Goal: Task Accomplishment & Management: Use online tool/utility

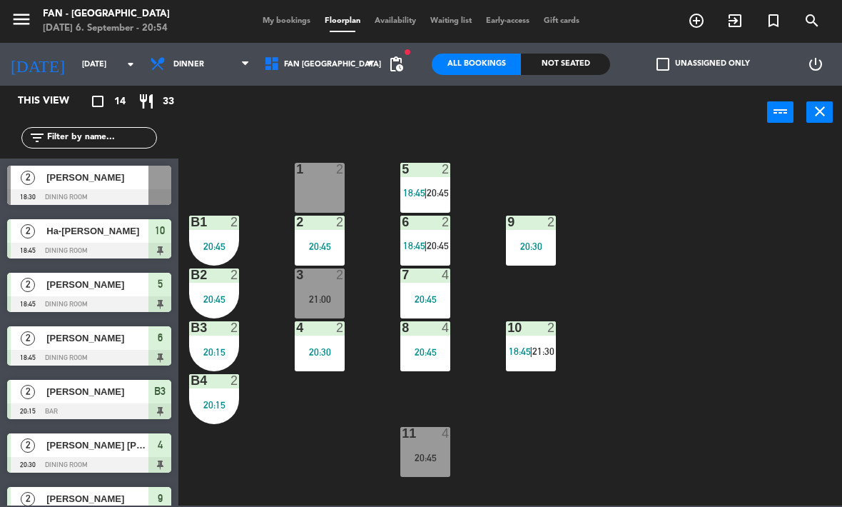
click at [605, 423] on div "1 2 5 2 18:45 | 20:45 B1 2 20:45 2 2 20:45 9 2 20:30 6 2 18:45 | 20:45 B2 2 20:…" at bounding box center [514, 322] width 655 height 368
click at [538, 344] on div "10 2 18:45 | 21:30" at bounding box center [531, 346] width 50 height 50
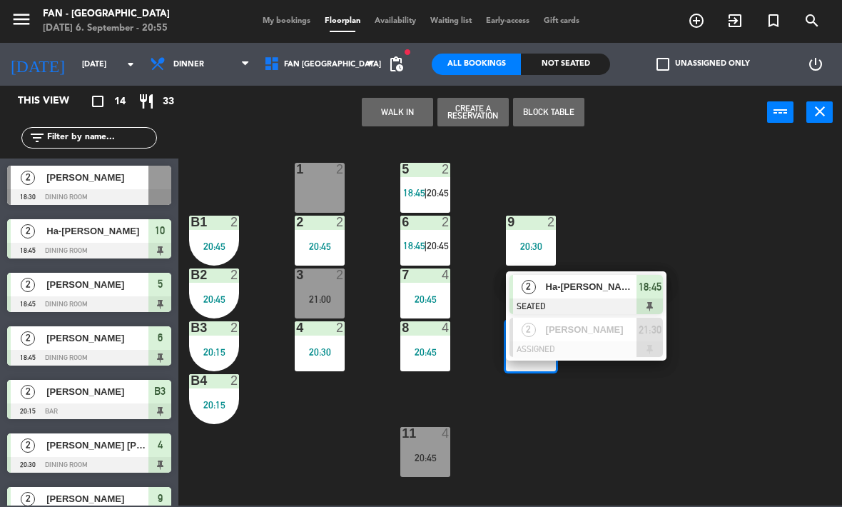
click at [575, 292] on span "Ha-[PERSON_NAME]" at bounding box center [591, 286] width 91 height 15
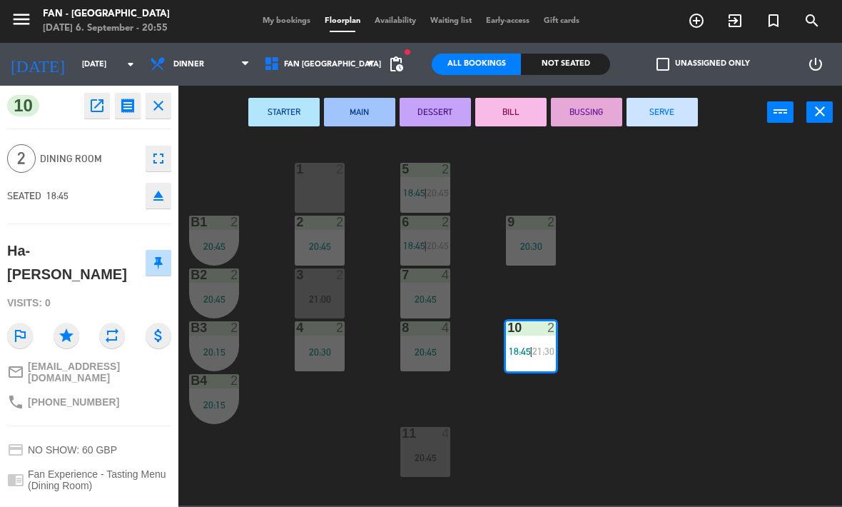
click at [678, 116] on button "SERVE" at bounding box center [662, 112] width 71 height 29
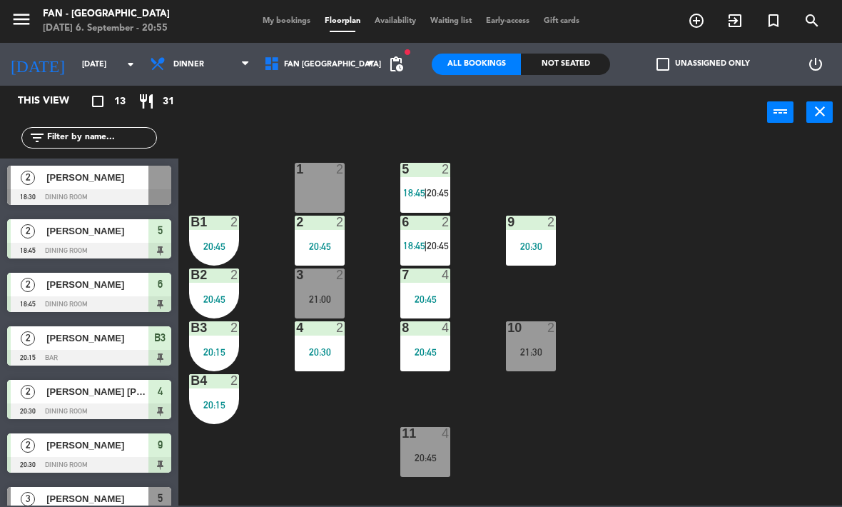
click at [425, 453] on div "20:45" at bounding box center [425, 458] width 50 height 10
click at [622, 440] on div "1 2 5 2 18:45 | 20:45 B1 2 20:45 2 2 20:45 9 2 20:30 6 2 18:45 | 20:45 B2 2 20:…" at bounding box center [514, 322] width 655 height 368
click at [426, 248] on span "|" at bounding box center [425, 245] width 3 height 11
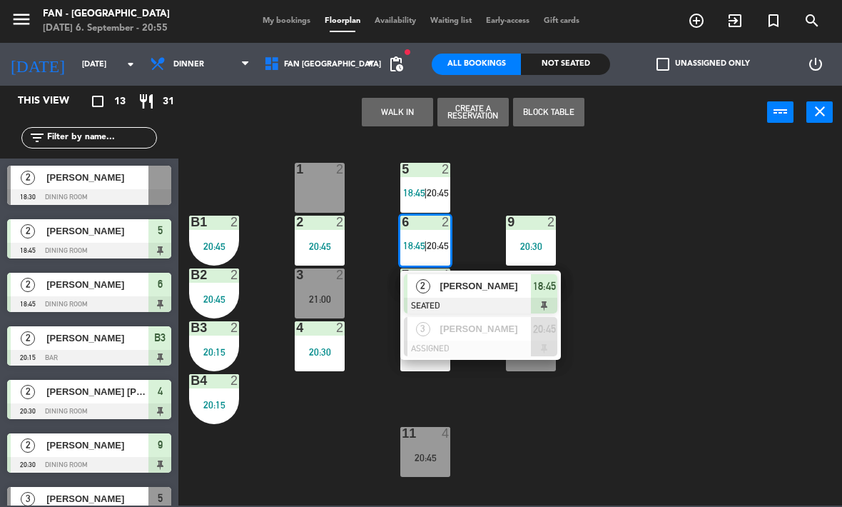
click at [498, 294] on div "[PERSON_NAME]" at bounding box center [485, 286] width 93 height 24
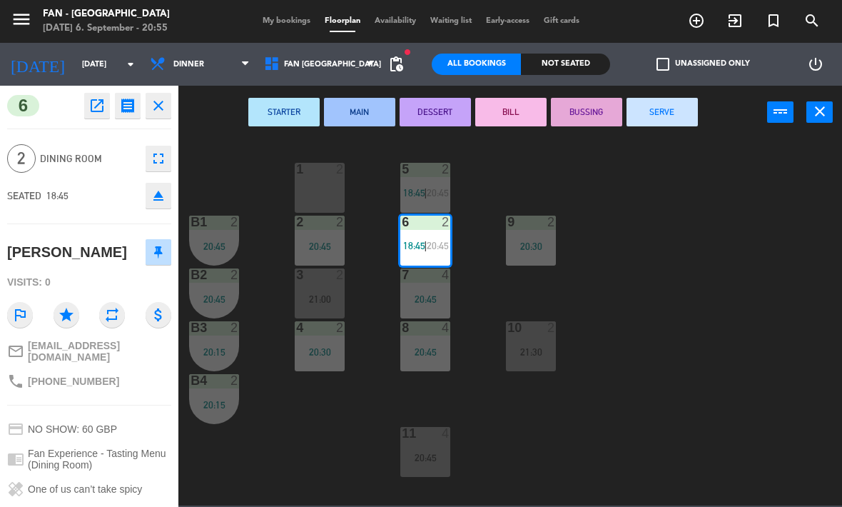
click at [667, 111] on button "SERVE" at bounding box center [662, 112] width 71 height 29
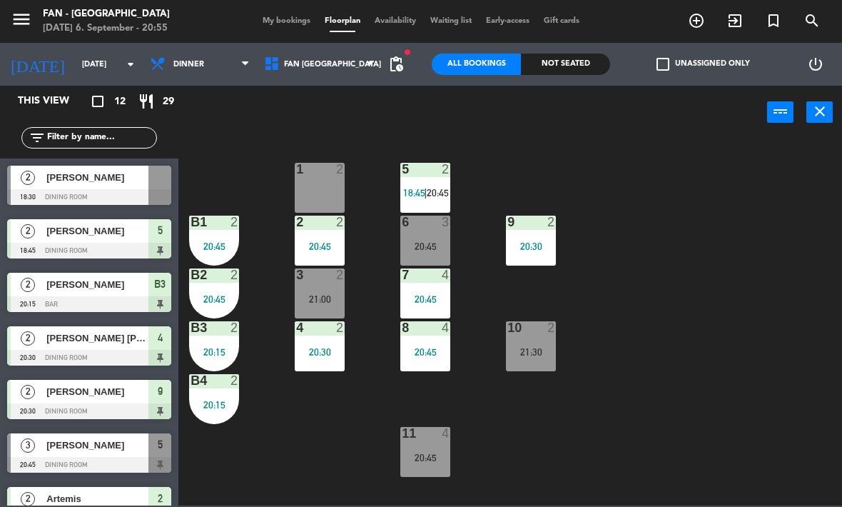
click at [406, 191] on span "18:45" at bounding box center [414, 192] width 22 height 11
click at [647, 308] on div "1 2 5 2 18:45 | 20:45 B1 2 20:45 2 2 20:45 9 2 20:30 6 3 20:45 B2 2 20:45 3 2 2…" at bounding box center [514, 322] width 655 height 368
click at [430, 187] on span "20:45" at bounding box center [438, 192] width 22 height 11
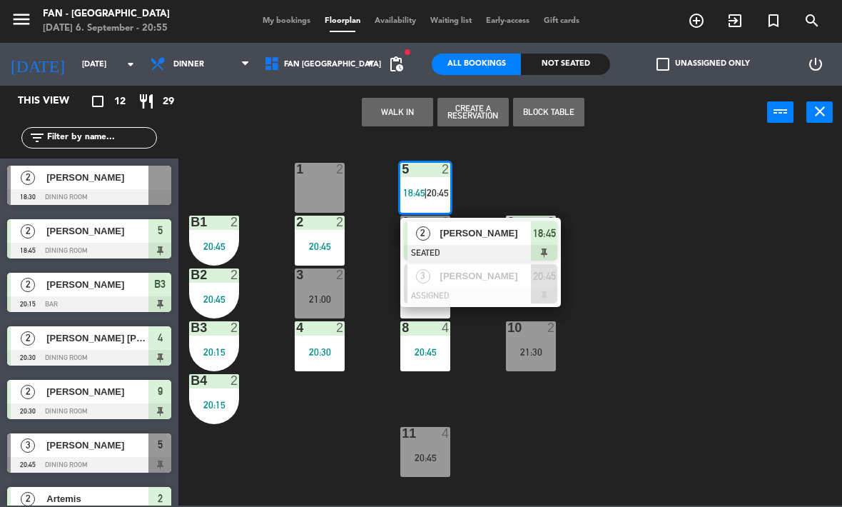
click at [588, 332] on div "1 2 5 2 18:45 | 20:45 2 [PERSON_NAME] SEATED 18:45 3 [PERSON_NAME] ASSIGNED 20:…" at bounding box center [514, 322] width 655 height 368
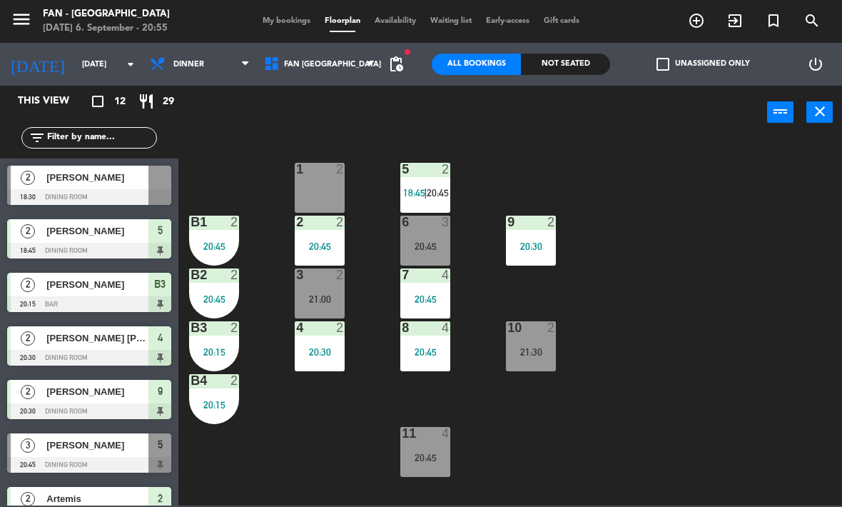
click at [536, 341] on div "10 2 21:30" at bounding box center [531, 346] width 50 height 50
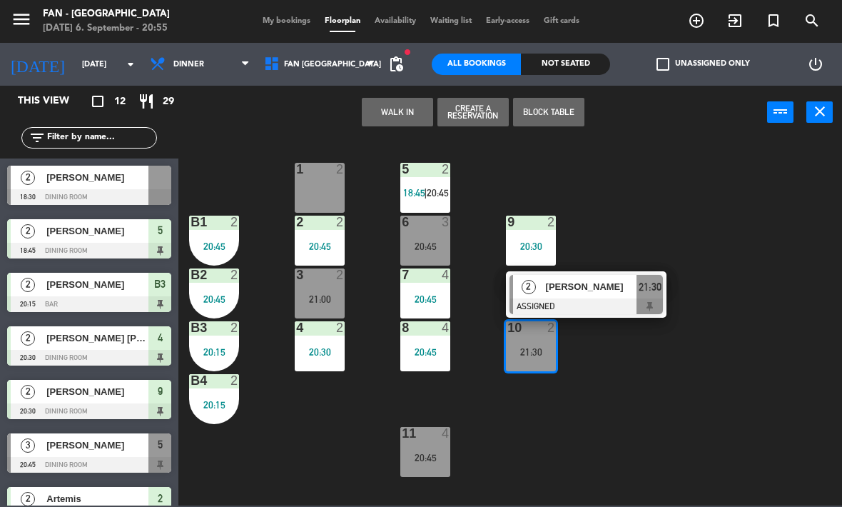
click at [596, 286] on span "[PERSON_NAME]" at bounding box center [591, 286] width 91 height 15
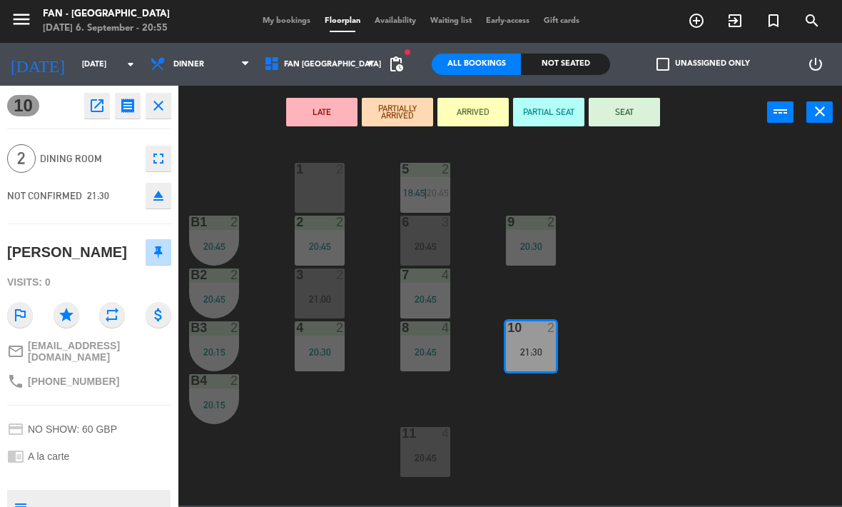
click at [321, 185] on div "1 2" at bounding box center [320, 188] width 50 height 50
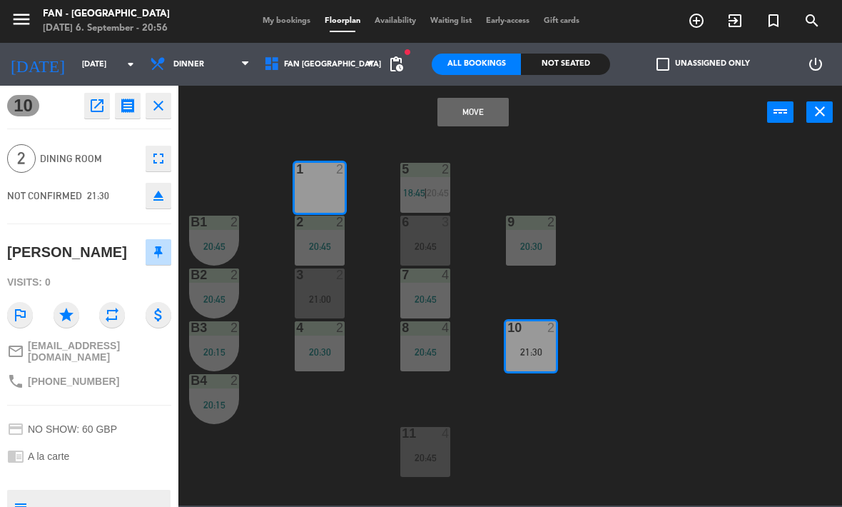
click at [473, 116] on button "Move" at bounding box center [473, 112] width 71 height 29
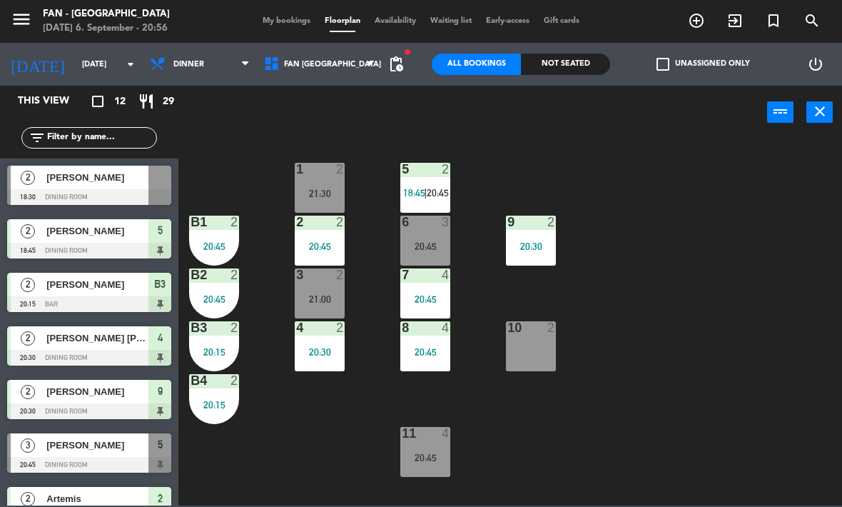
scroll to position [178, 0]
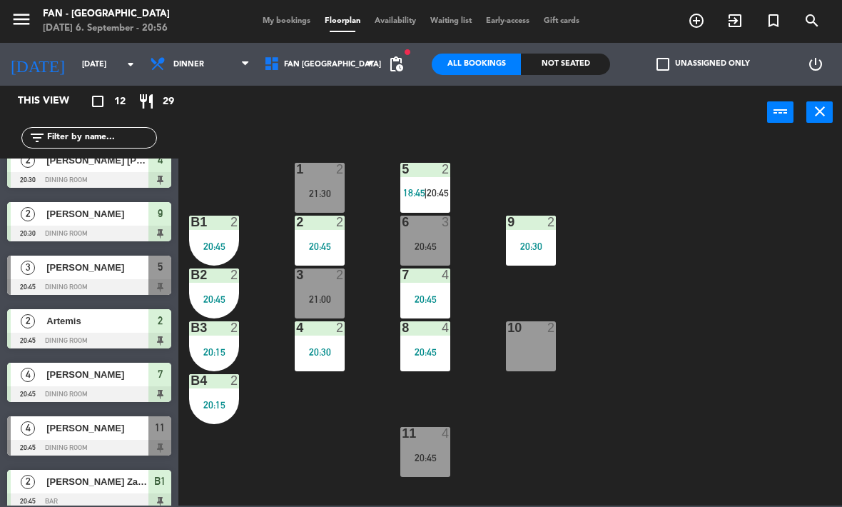
click at [432, 237] on div "6 3 20:45" at bounding box center [425, 241] width 50 height 50
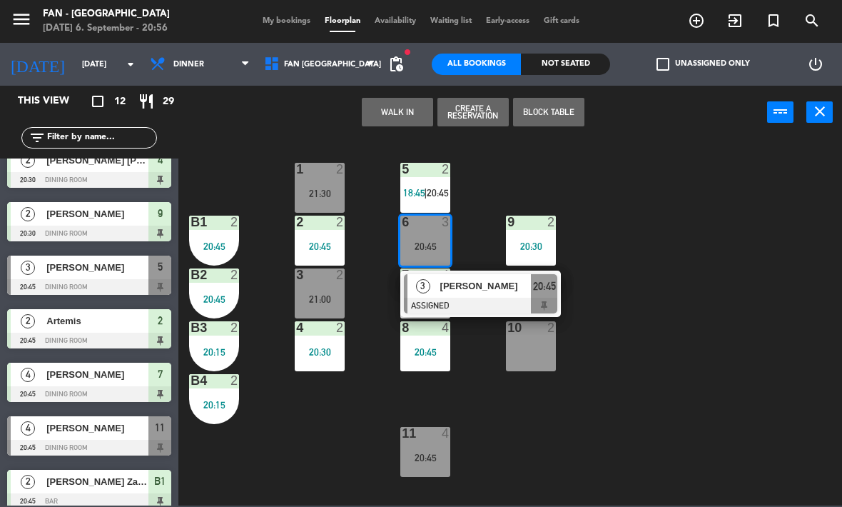
click at [493, 285] on span "[PERSON_NAME]" at bounding box center [485, 285] width 91 height 15
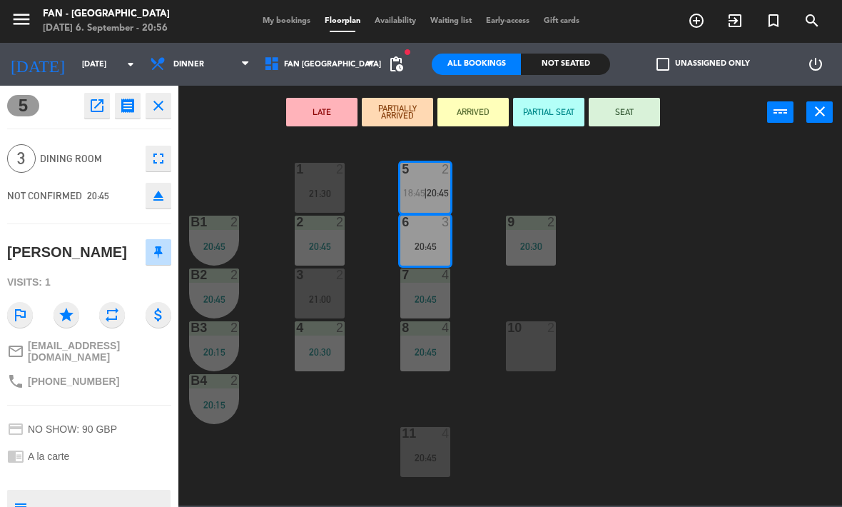
click at [533, 344] on div "10 2" at bounding box center [531, 346] width 50 height 50
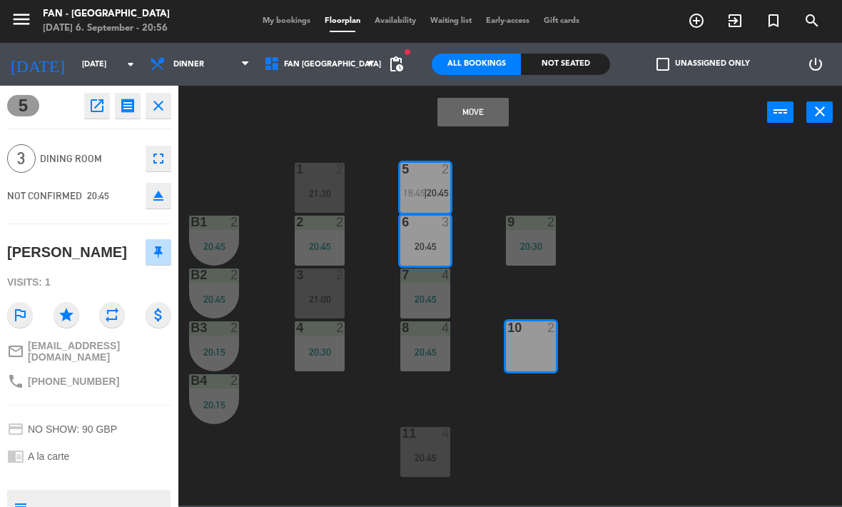
click at [480, 111] on button "Move" at bounding box center [473, 112] width 71 height 29
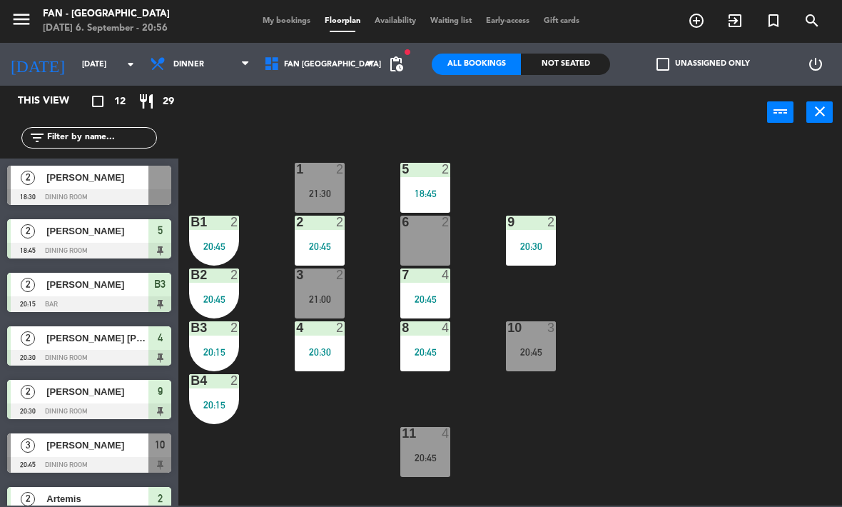
click at [430, 186] on div "5 2 18:45" at bounding box center [425, 188] width 50 height 50
click at [655, 286] on div "1 2 21:30 5 2 18:45 B1 2 20:45 2 2 20:45 9 2 20:30 6 2 B2 2 20:45 3 2 21:00 7 4…" at bounding box center [514, 322] width 655 height 368
click at [321, 283] on div "3 2 21:00" at bounding box center [320, 293] width 50 height 50
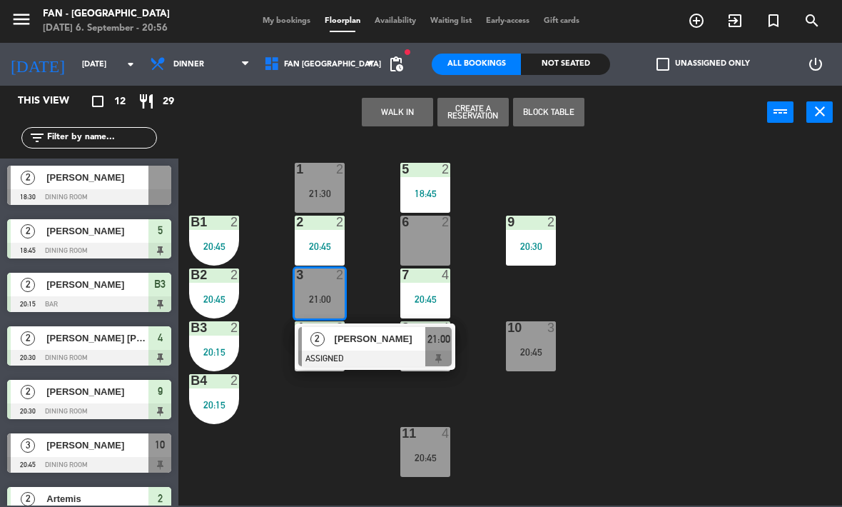
click at [530, 415] on div "1 2 21:30 5 2 18:45 B1 2 20:45 2 2 20:45 9 2 20:30 6 2 B2 2 20:45 3 2 21:00 2 […" at bounding box center [514, 322] width 655 height 368
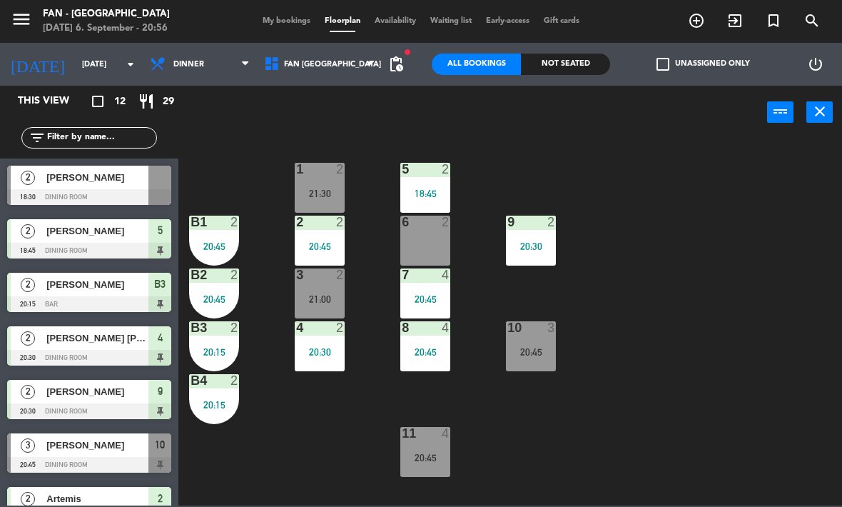
click at [433, 188] on div "18:45" at bounding box center [425, 193] width 50 height 10
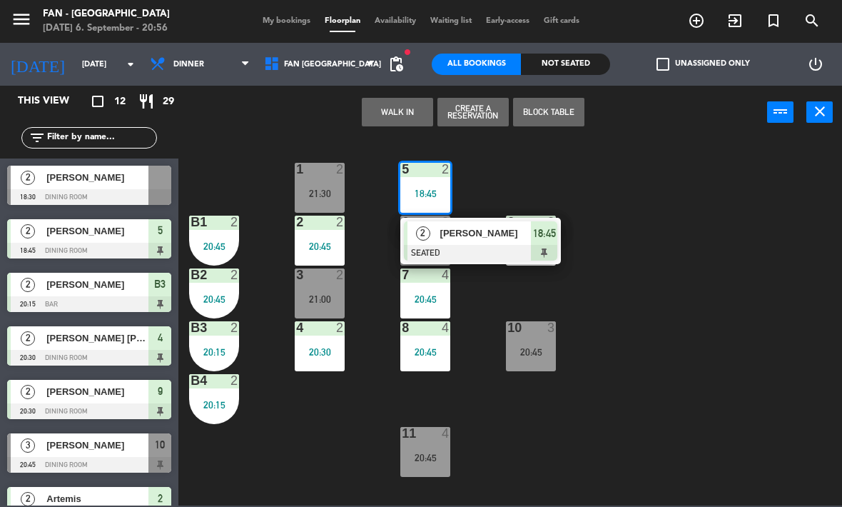
click at [655, 337] on div "1 2 21:30 5 2 18:45 2 [PERSON_NAME] SEATED 18:45 B1 2 20:45 2 2 20:45 9 2 20:30…" at bounding box center [514, 322] width 655 height 368
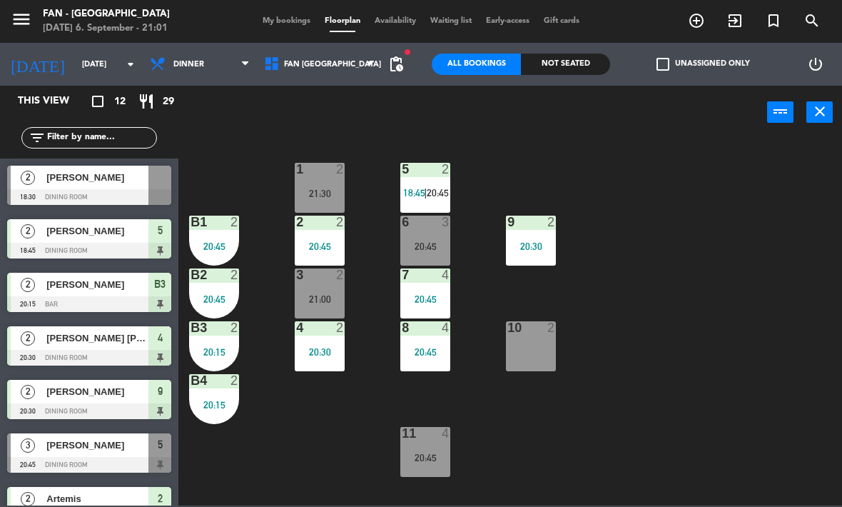
click at [535, 363] on div "10 2" at bounding box center [531, 346] width 50 height 50
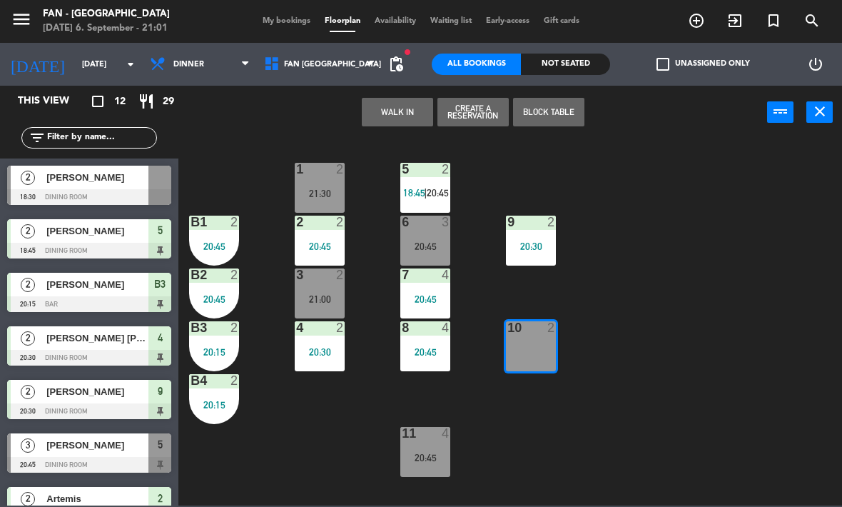
click at [555, 108] on button "Block Table" at bounding box center [548, 112] width 71 height 29
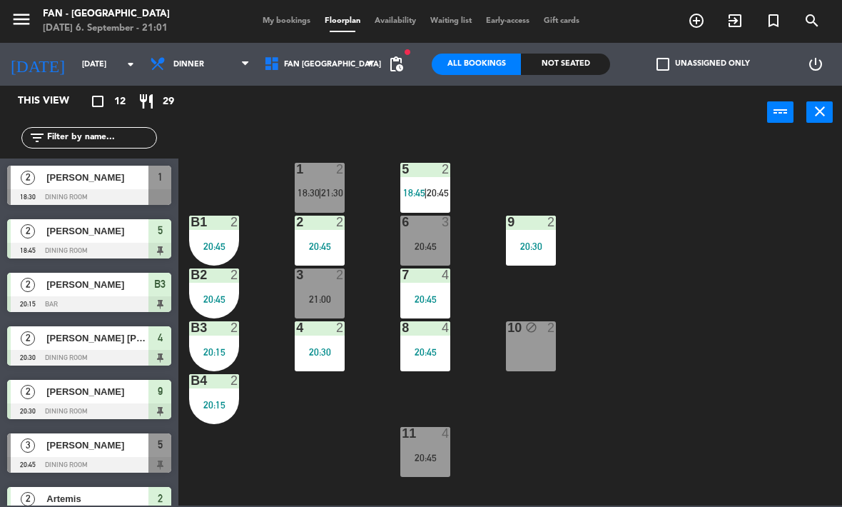
click at [432, 185] on div "5 2 18:45 | 20:45" at bounding box center [425, 188] width 50 height 50
click at [489, 416] on div "1 2 18:30 | 21:30 5 2 18:45 | 20:45 B1 2 20:45 2 2 20:45 9 2 20:30 6 3 20:45 B2…" at bounding box center [514, 322] width 655 height 368
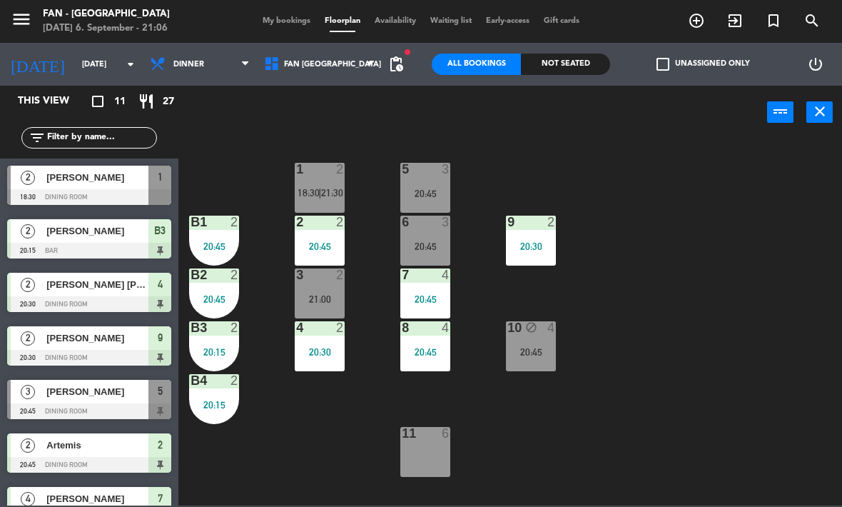
click at [526, 340] on div "10 block 4 20:45" at bounding box center [531, 346] width 50 height 50
click at [510, 447] on div "1 2 18:30 | 21:30 5 3 20:45 B1 2 20:45 2 2 20:45 9 2 20:30 6 3 20:45 B2 2 20:45…" at bounding box center [514, 322] width 655 height 368
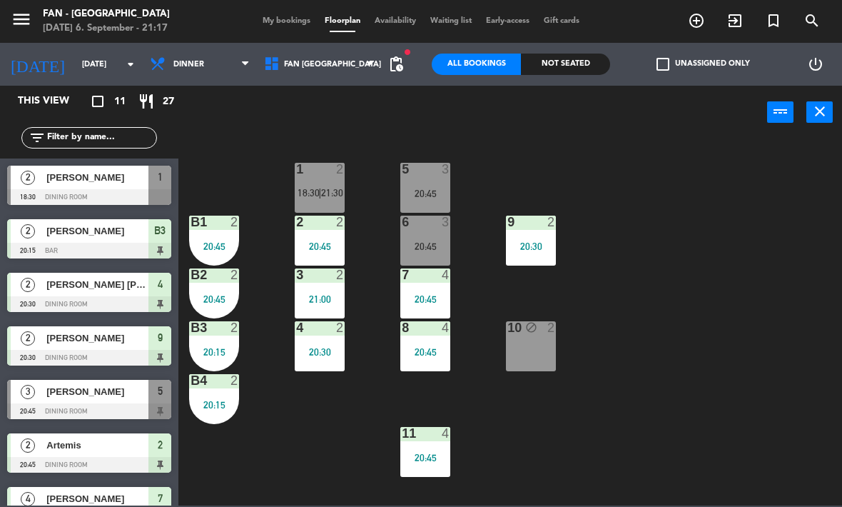
click at [332, 188] on span "21:30" at bounding box center [332, 192] width 22 height 11
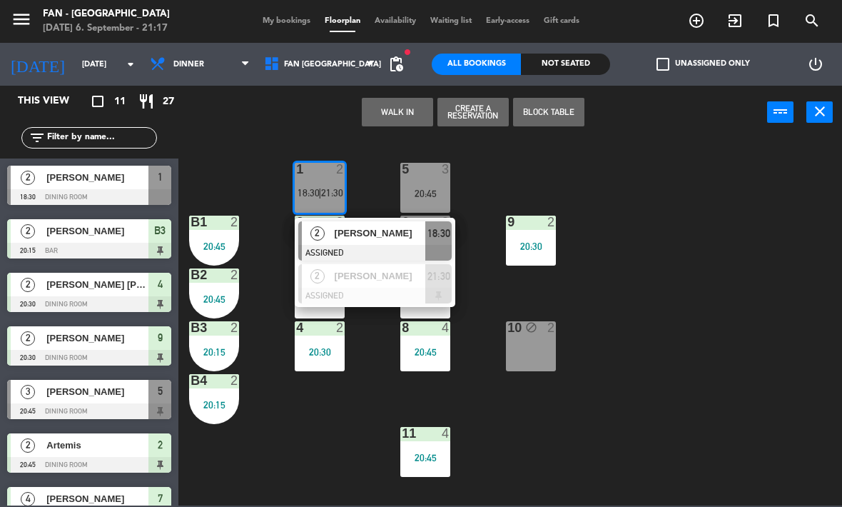
click at [543, 291] on div "1 2 18:30 | 21:30 2 [PERSON_NAME] ASSIGNED 18:30 2 [PERSON_NAME] ASSIGNED 21:30…" at bounding box center [514, 322] width 655 height 368
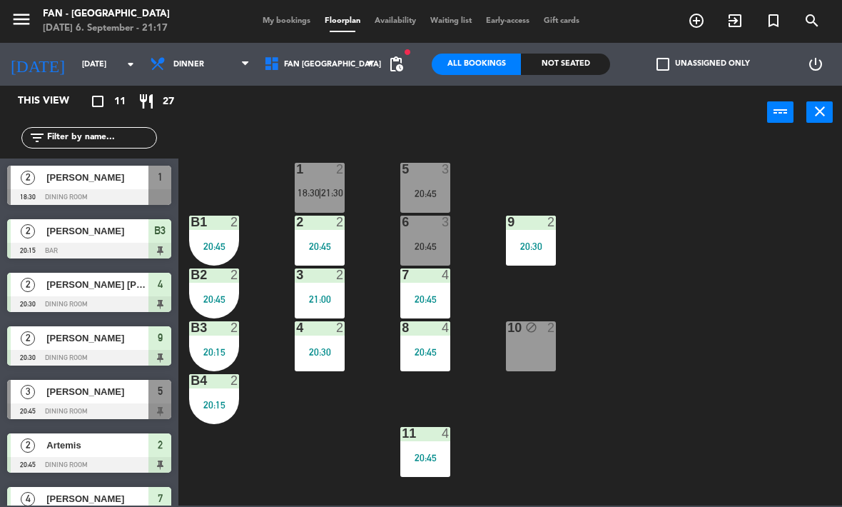
click at [437, 237] on div "6 3 20:45" at bounding box center [425, 241] width 50 height 50
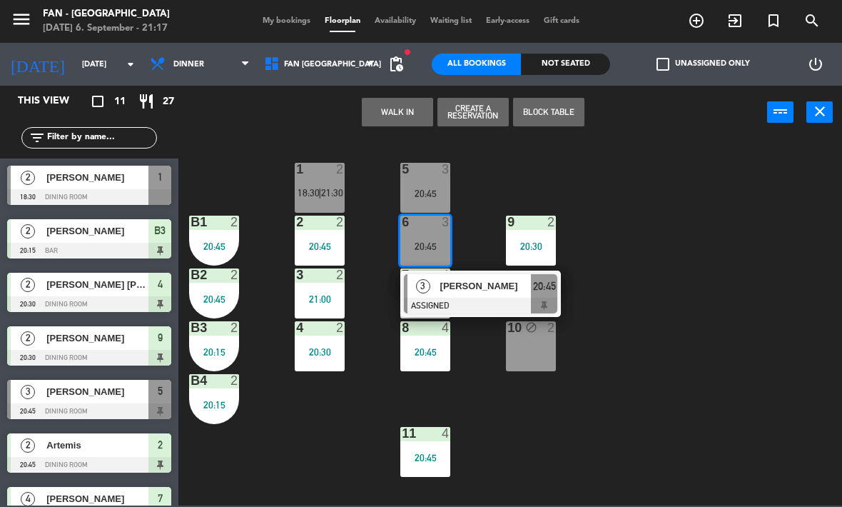
click at [536, 356] on div "10 block 2" at bounding box center [531, 346] width 50 height 50
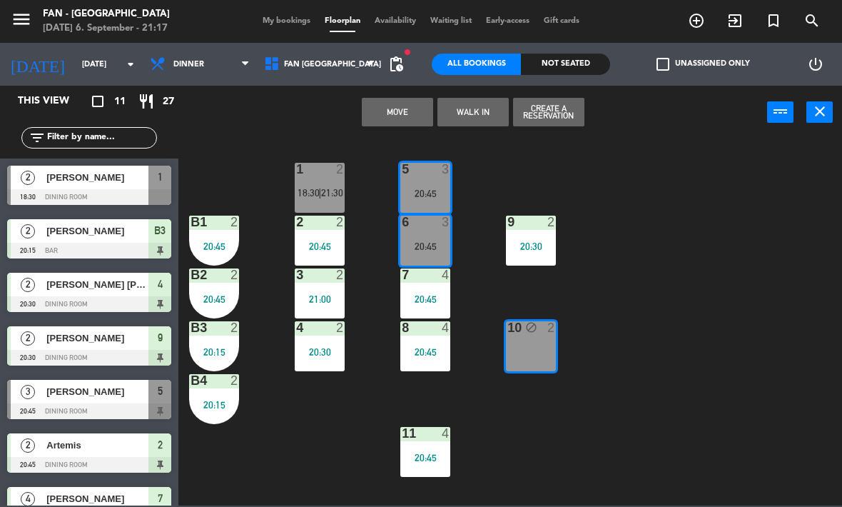
click at [398, 121] on button "Move" at bounding box center [397, 112] width 71 height 29
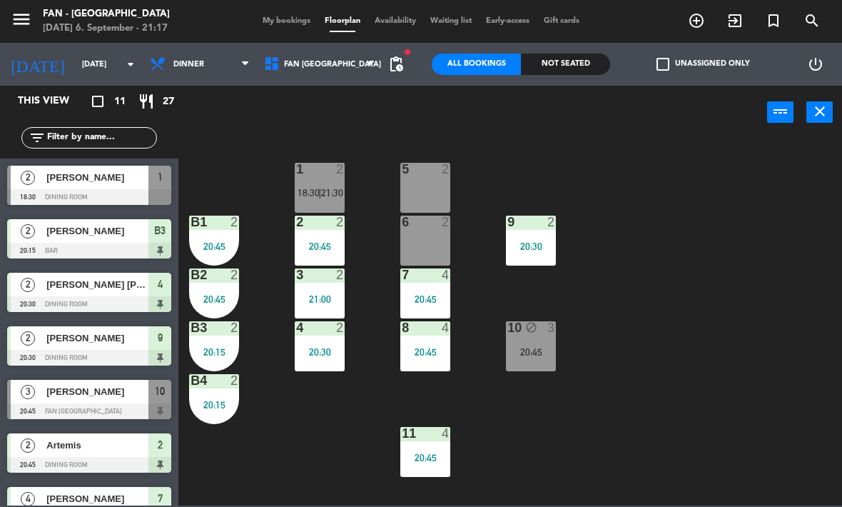
click at [534, 348] on div "20:45" at bounding box center [531, 352] width 50 height 10
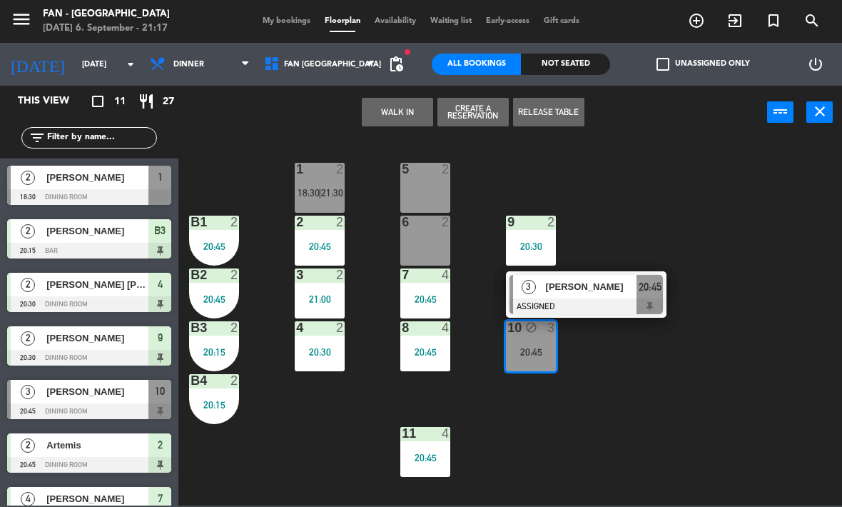
click at [602, 303] on div at bounding box center [586, 306] width 153 height 16
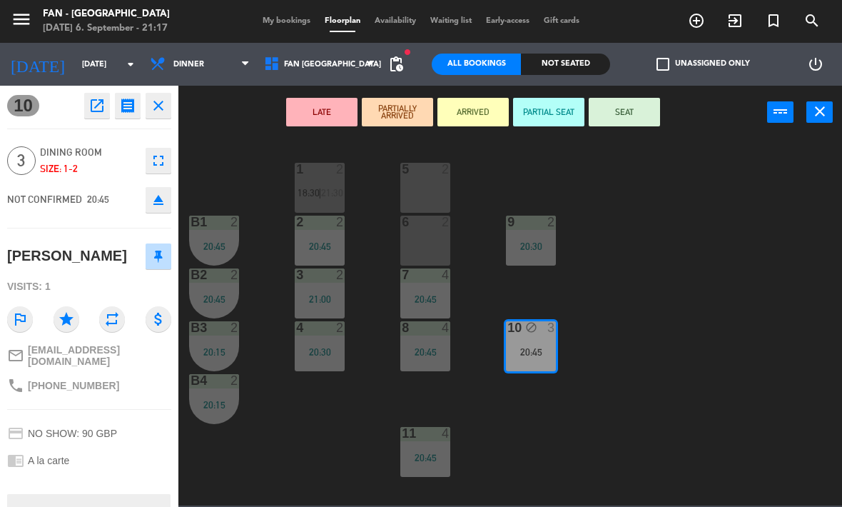
click at [628, 114] on button "SEAT" at bounding box center [624, 112] width 71 height 29
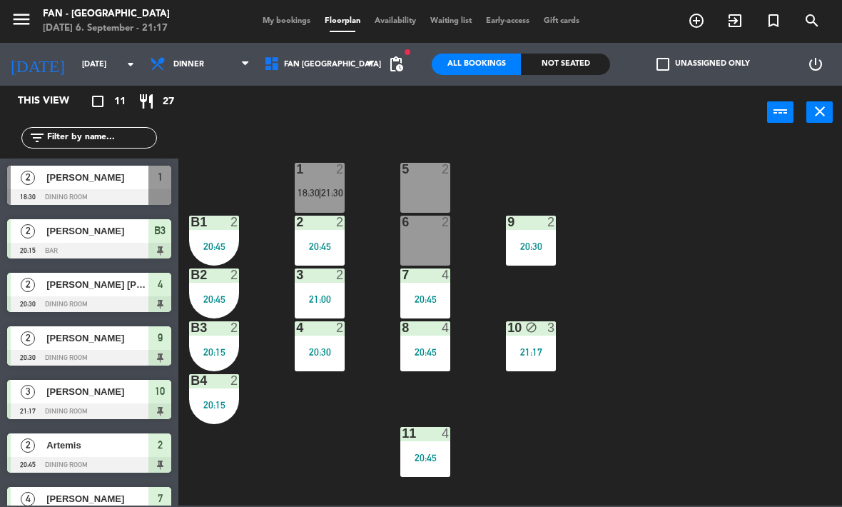
click at [538, 341] on div "10 block 3 21:17" at bounding box center [531, 346] width 50 height 50
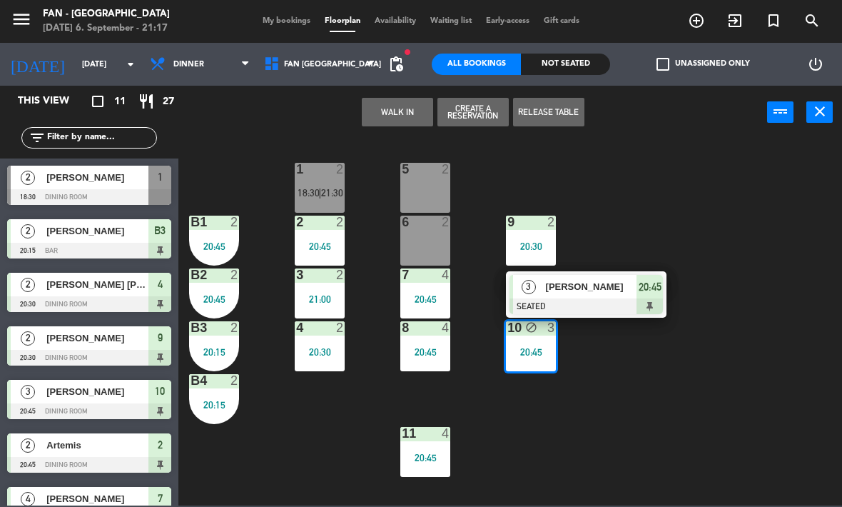
click at [562, 121] on button "Release Table" at bounding box center [548, 112] width 71 height 29
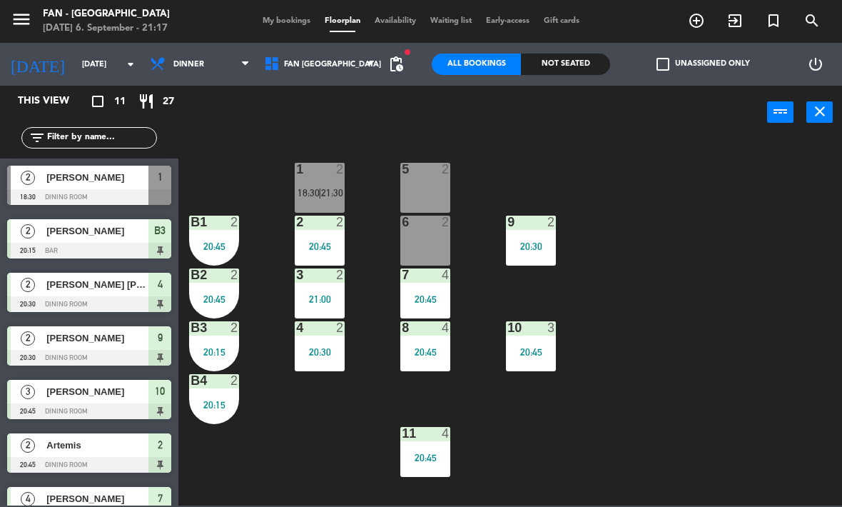
click at [321, 173] on div at bounding box center [320, 169] width 24 height 13
click at [503, 429] on div "1 2 18:30 | 21:30 5 2 B1 2 20:45 2 2 20:45 9 2 20:30 6 2 B2 2 20:45 3 2 21:00 7…" at bounding box center [514, 322] width 655 height 368
click at [427, 458] on div "20:45" at bounding box center [425, 458] width 50 height 10
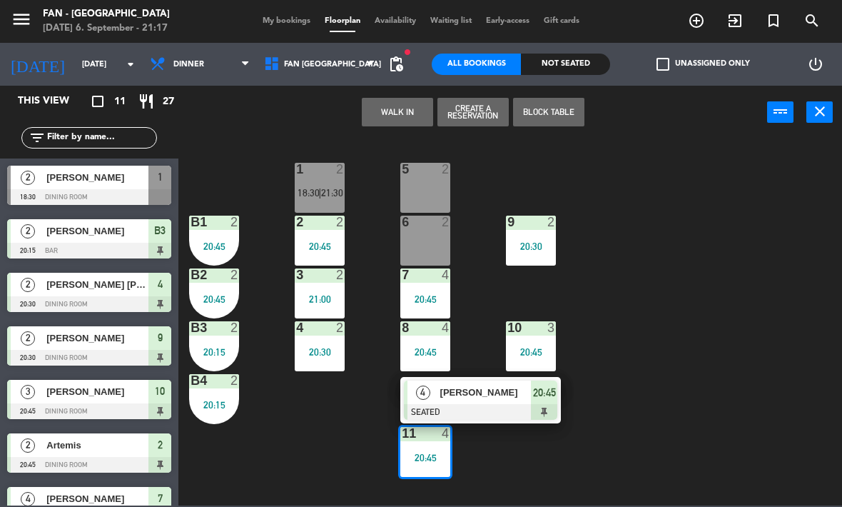
click at [487, 401] on div "[PERSON_NAME]" at bounding box center [485, 393] width 93 height 24
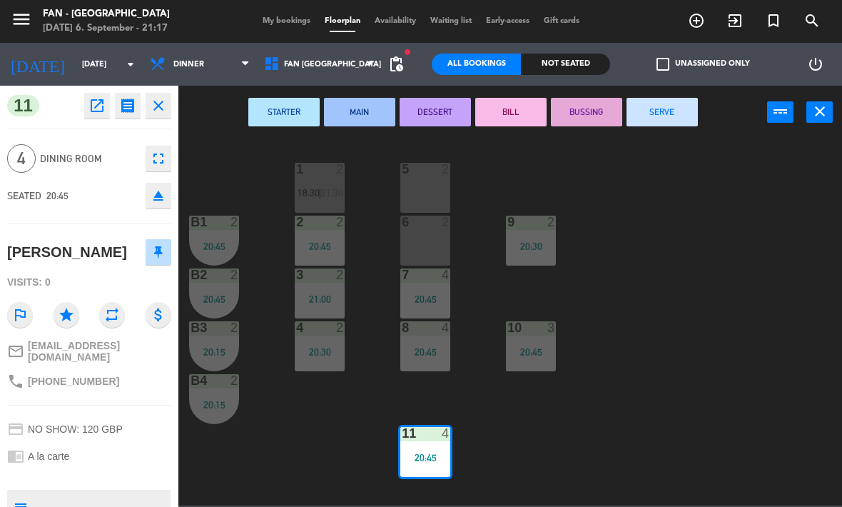
click at [432, 243] on div "6 2" at bounding box center [425, 241] width 50 height 50
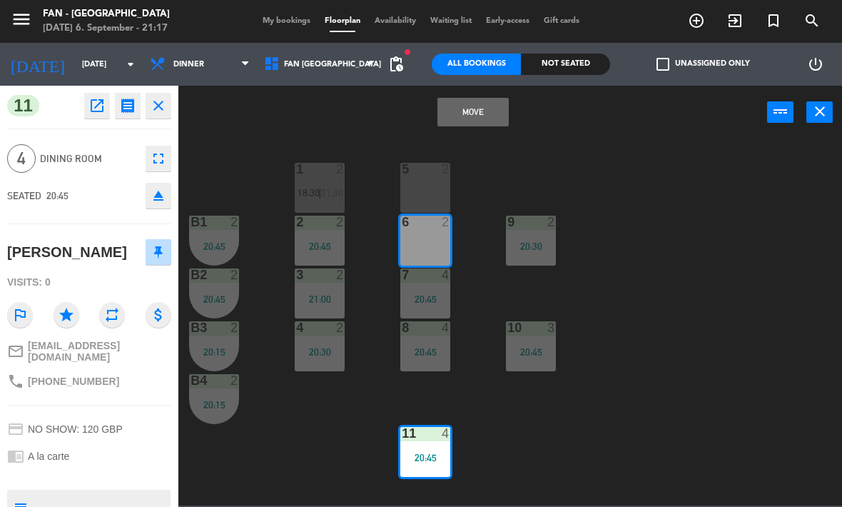
click at [432, 178] on div "5 2" at bounding box center [425, 188] width 50 height 50
click at [487, 116] on button "Move and Merge" at bounding box center [473, 112] width 71 height 29
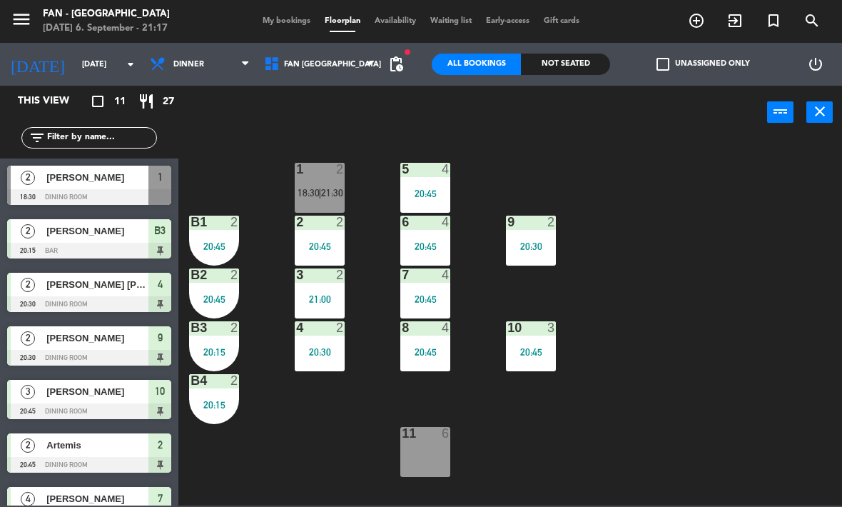
scroll to position [0, 0]
click at [322, 183] on div "1 2 21:30" at bounding box center [320, 188] width 50 height 50
click at [503, 414] on div "1 2 21:30 5 2 18:30 | 20:45 B1 2 20:45 2 2 20:45 9 2 20:30 6 4 20:45 B2 2 20:45…" at bounding box center [514, 322] width 655 height 368
click at [432, 171] on div at bounding box center [426, 169] width 24 height 13
click at [571, 430] on div "1 2 21:30 5 2 18:30 | 20:45 B1 2 20:45 2 2 20:45 9 2 20:30 6 4 20:45 B2 2 20:45…" at bounding box center [514, 322] width 655 height 368
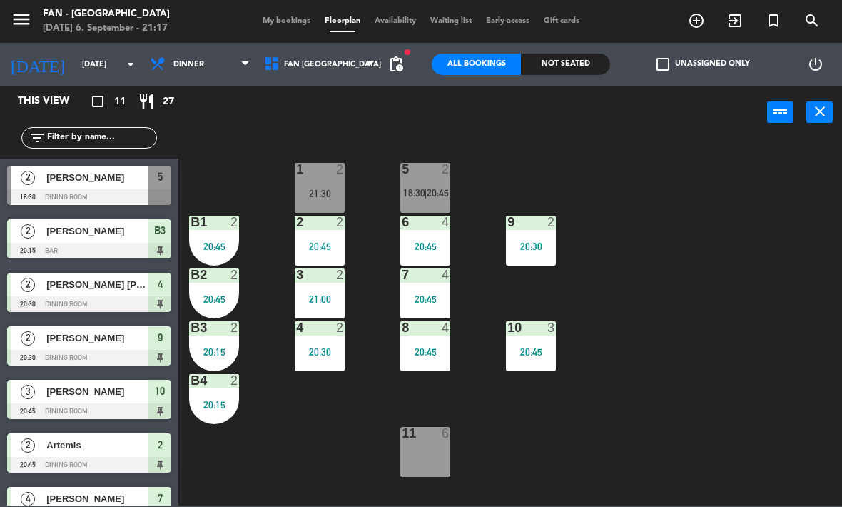
click at [427, 178] on div "5 2 18:30 | 20:45" at bounding box center [425, 188] width 50 height 50
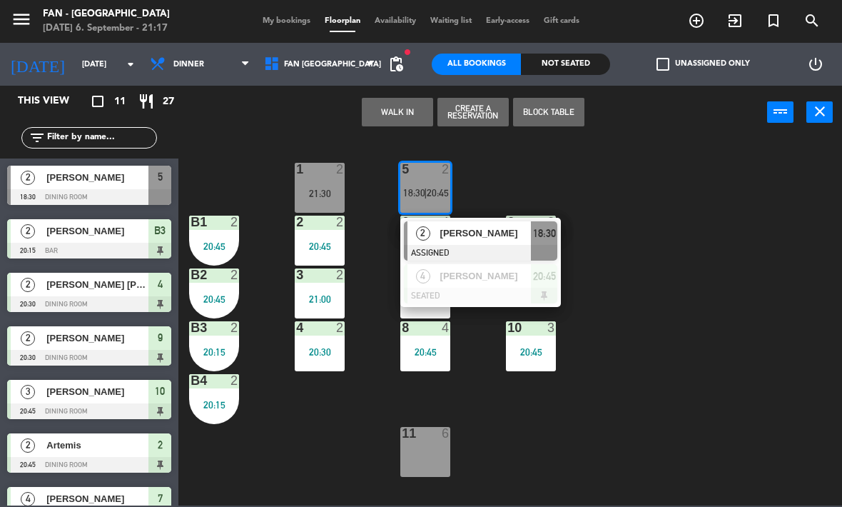
click at [478, 239] on span "[PERSON_NAME]" at bounding box center [485, 233] width 91 height 15
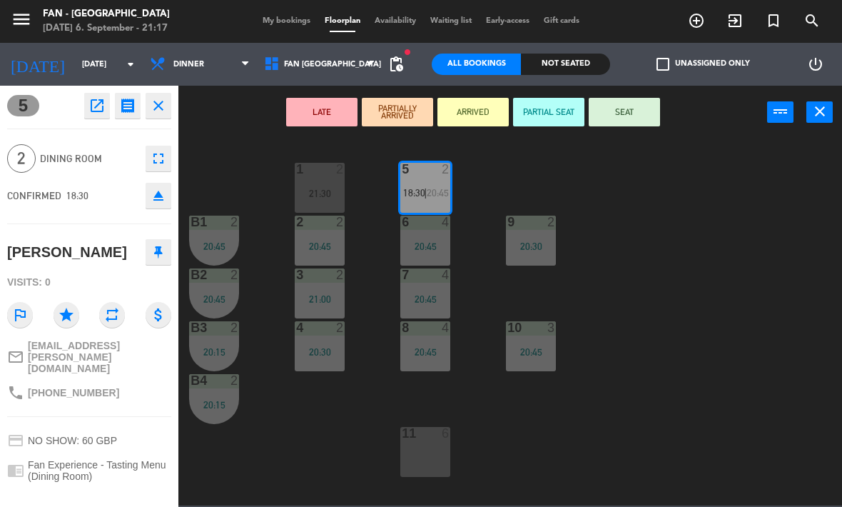
click at [158, 195] on icon "eject" at bounding box center [158, 195] width 17 height 17
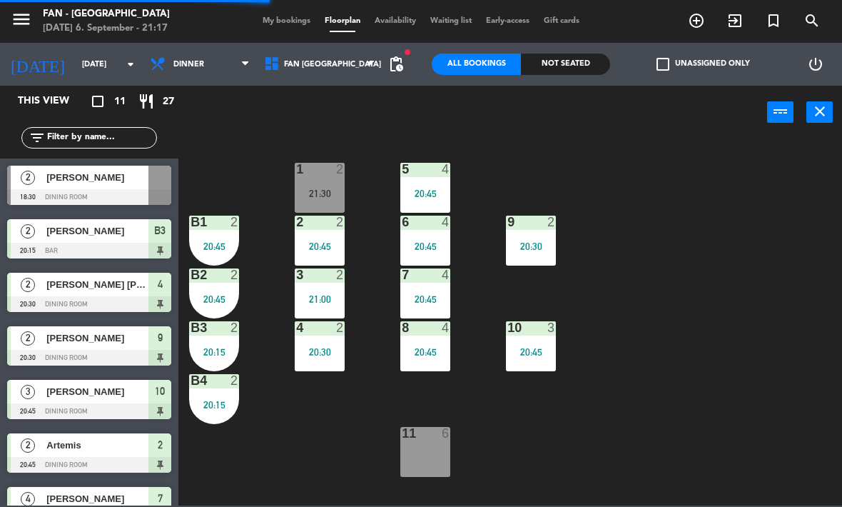
click at [434, 190] on div "20:45" at bounding box center [425, 193] width 50 height 10
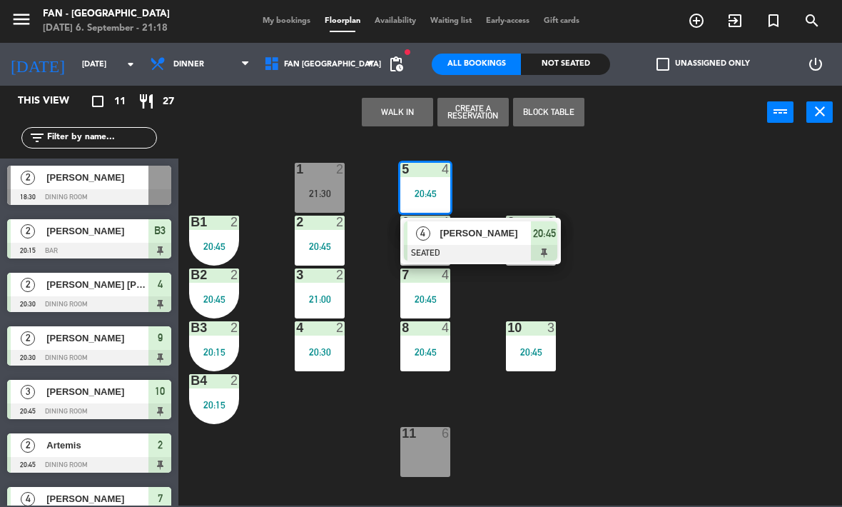
click at [444, 184] on div "5 4 20:45" at bounding box center [425, 188] width 50 height 50
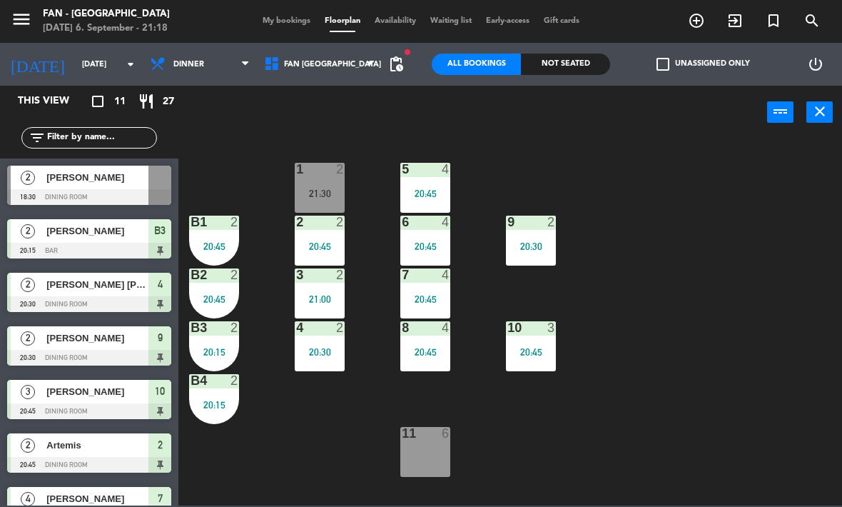
click at [443, 191] on div "20:45" at bounding box center [425, 193] width 50 height 10
click at [543, 417] on div "1 2 21:30 5 4 20:45 B1 2 20:45 2 2 20:45 9 2 20:30 6 4 20:45 B2 2 20:45 3 2 21:…" at bounding box center [514, 322] width 655 height 368
click at [433, 192] on div "20:45" at bounding box center [425, 193] width 50 height 10
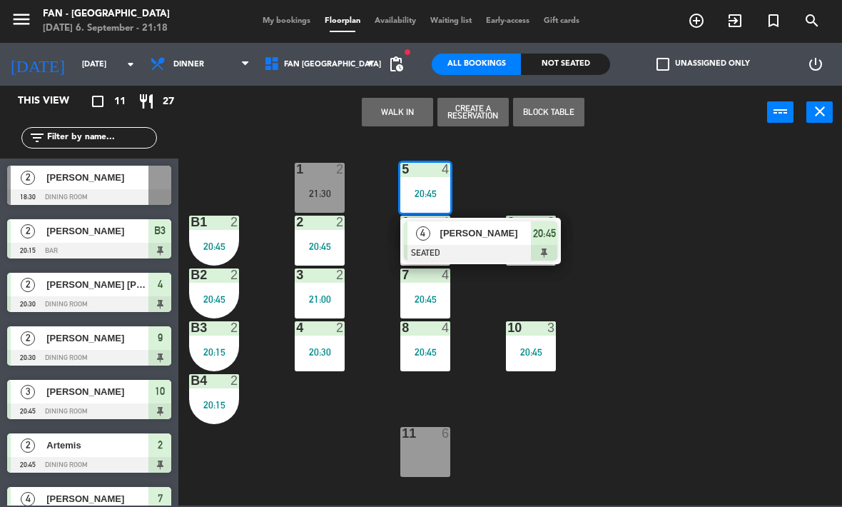
click at [320, 198] on div "21:30" at bounding box center [320, 193] width 50 height 10
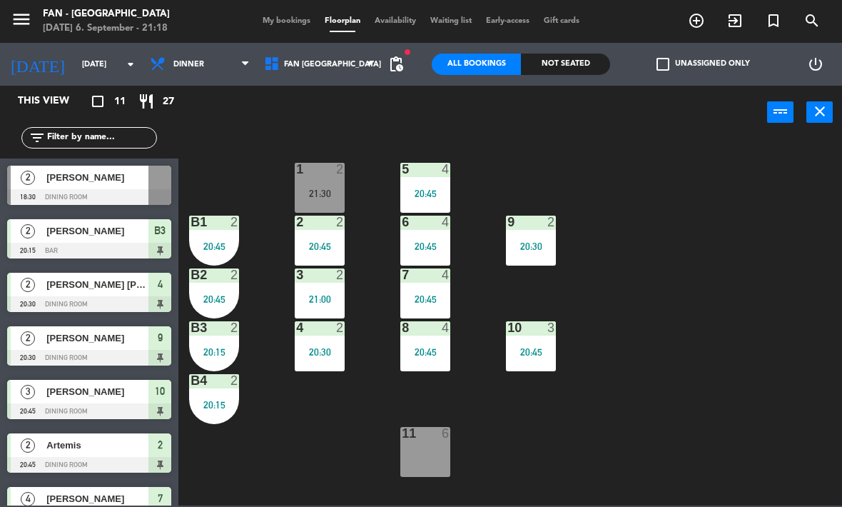
click at [575, 418] on div "1 2 21:30 5 4 20:45 B1 2 20:45 2 2 20:45 9 2 20:30 6 4 20:45 B2 2 20:45 3 2 21:…" at bounding box center [514, 322] width 655 height 368
click at [306, 193] on div "21:30" at bounding box center [320, 193] width 50 height 10
click at [564, 406] on div "1 2 21:30 5 4 20:45 B1 2 20:45 2 2 20:45 9 2 20:30 6 4 20:45 B2 2 20:45 3 2 21:…" at bounding box center [514, 322] width 655 height 368
click at [415, 443] on div "11 6" at bounding box center [425, 452] width 50 height 50
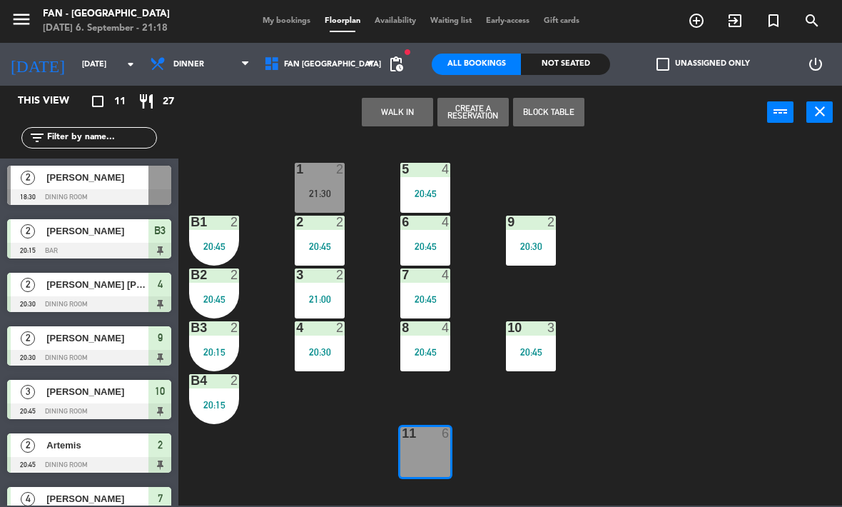
click at [398, 106] on button "WALK IN" at bounding box center [397, 112] width 71 height 29
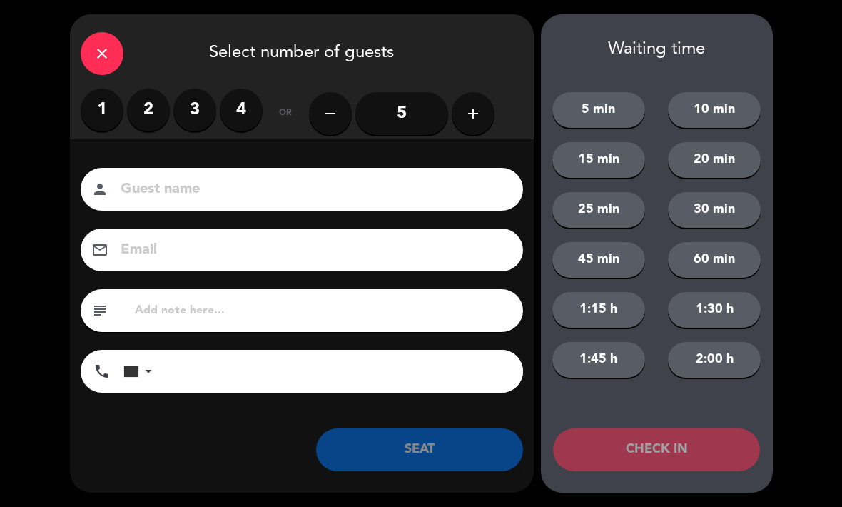
click at [240, 101] on label "4" at bounding box center [241, 110] width 43 height 43
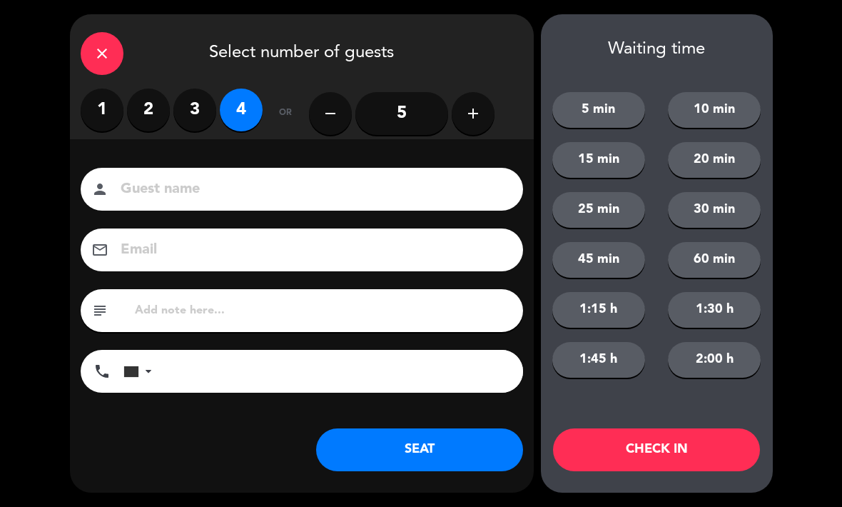
click at [461, 444] on button "SEAT" at bounding box center [419, 449] width 207 height 43
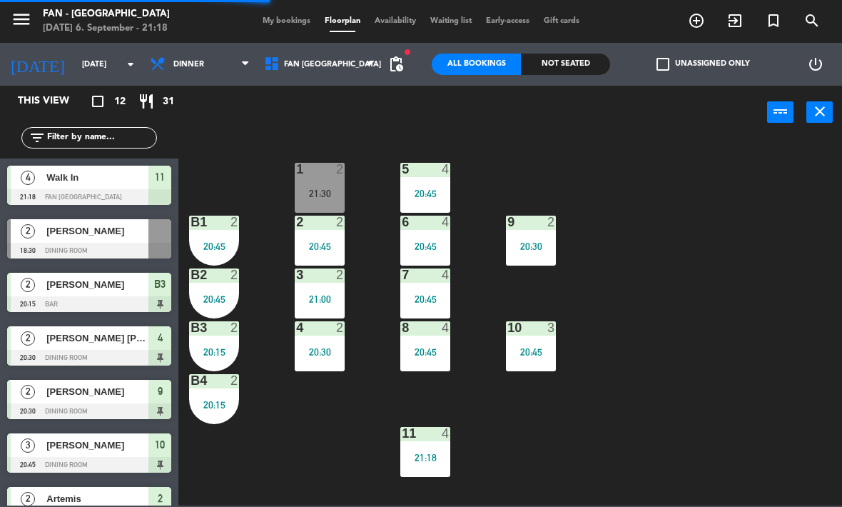
click at [313, 183] on div "1 2 21:30" at bounding box center [320, 188] width 50 height 50
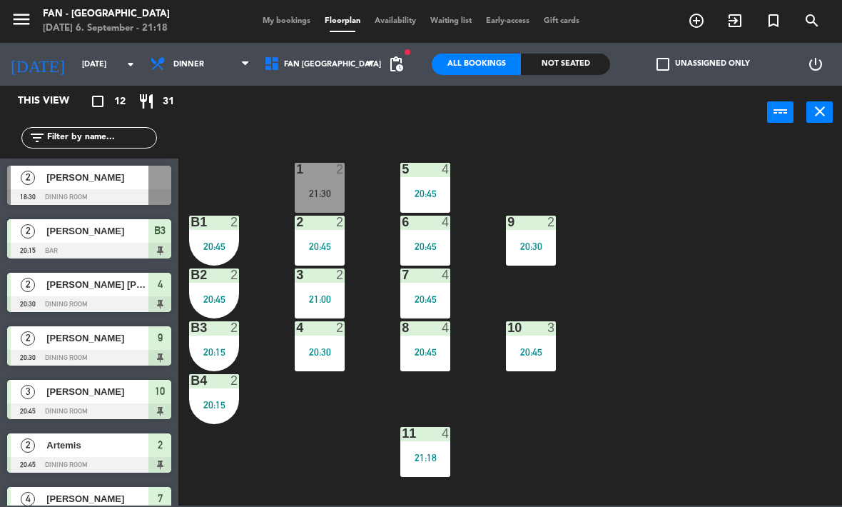
click at [635, 428] on div "1 2 21:30 5 4 20:45 B1 2 20:45 2 2 20:45 9 2 20:30 6 4 20:45 B2 2 20:45 3 2 21:…" at bounding box center [514, 322] width 655 height 368
click at [299, 17] on span "My bookings" at bounding box center [287, 21] width 62 height 8
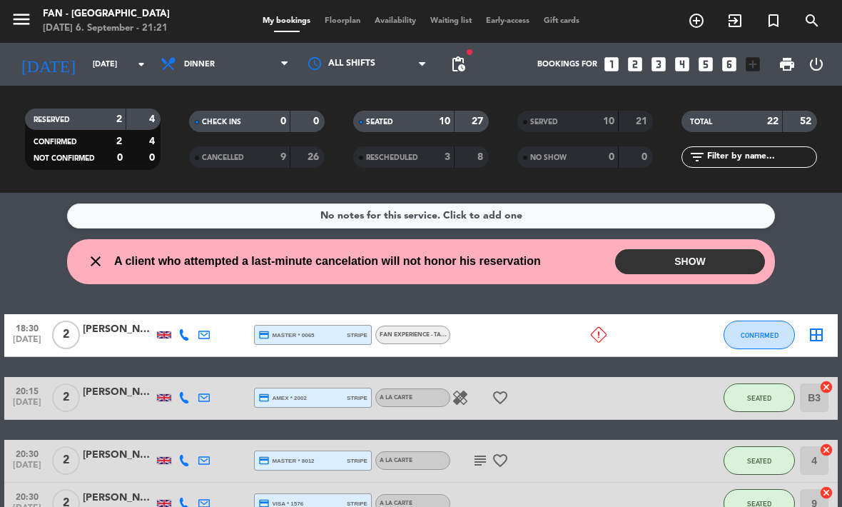
click at [655, 338] on div "18:30 [DATE] 2 [PERSON_NAME] credit_card master * 0065 stripe Fan Experience - …" at bounding box center [421, 335] width 834 height 43
click at [546, 337] on div at bounding box center [510, 335] width 120 height 42
click at [490, 332] on div at bounding box center [510, 335] width 120 height 42
click at [119, 332] on div "[PERSON_NAME]" at bounding box center [118, 329] width 71 height 16
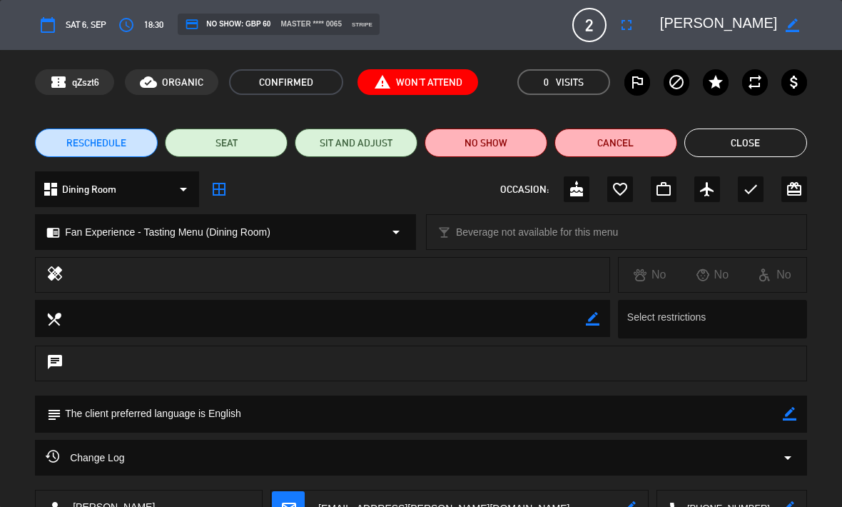
click at [609, 141] on button "Cancel" at bounding box center [616, 143] width 123 height 29
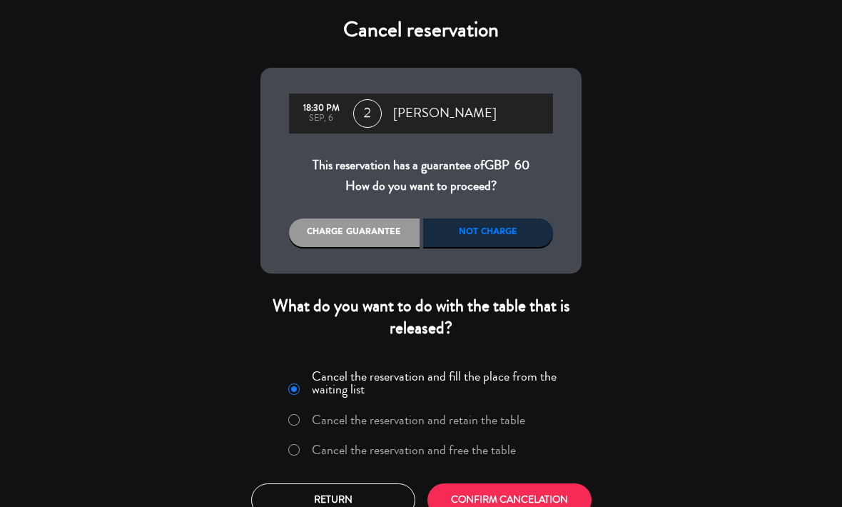
click at [372, 231] on div "Charge guarantee" at bounding box center [354, 232] width 131 height 29
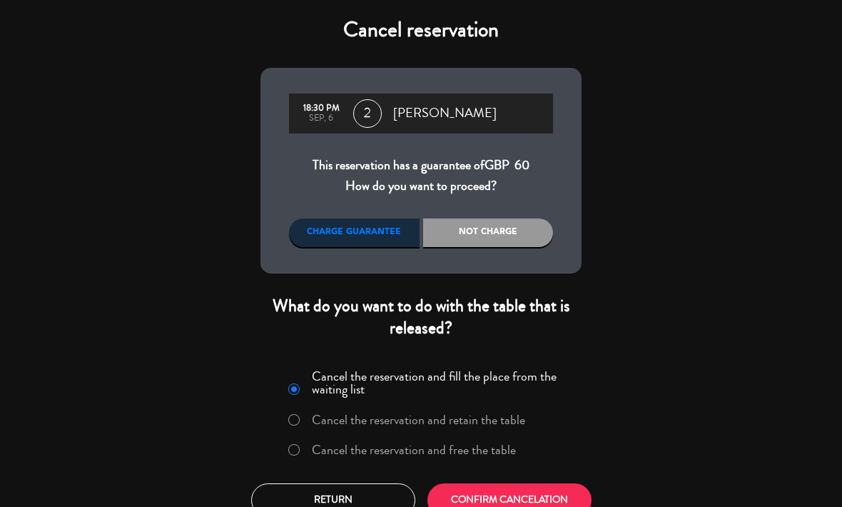
click at [382, 229] on div "Charge guarantee" at bounding box center [354, 232] width 131 height 29
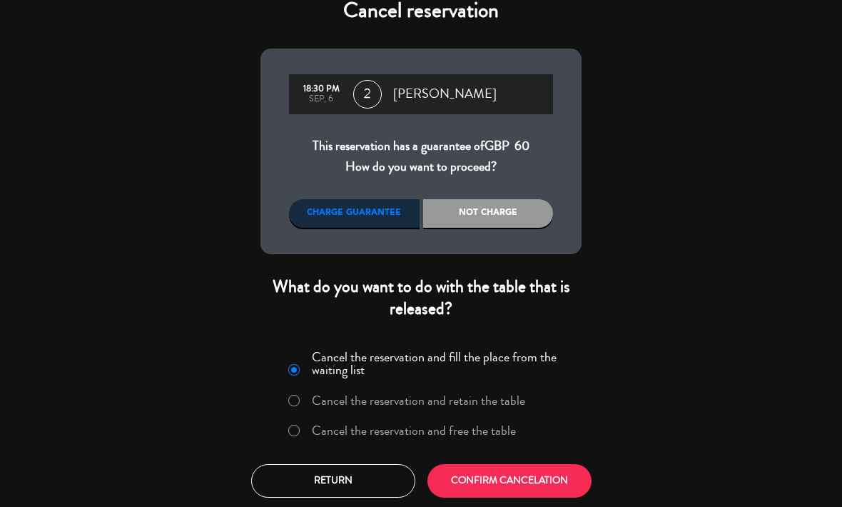
scroll to position [19, 0]
click at [553, 480] on button "CONFIRM CANCELATION" at bounding box center [510, 481] width 164 height 34
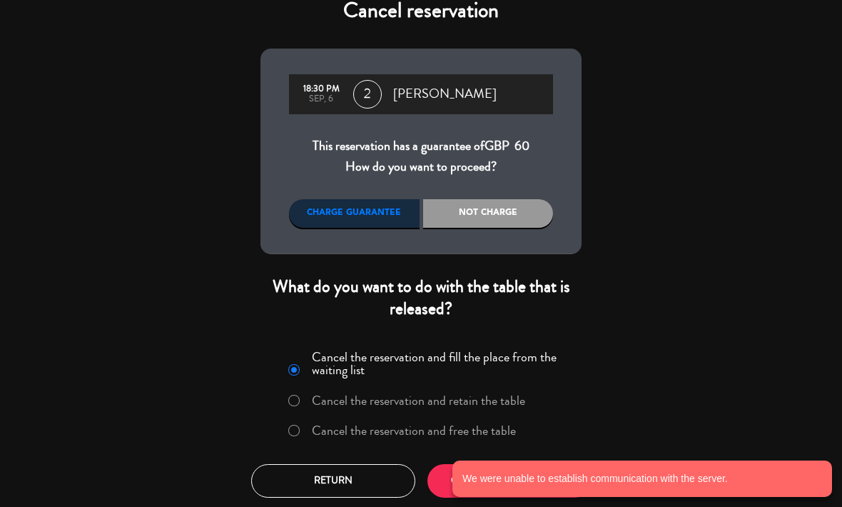
click at [361, 468] on button "Return" at bounding box center [333, 481] width 164 height 34
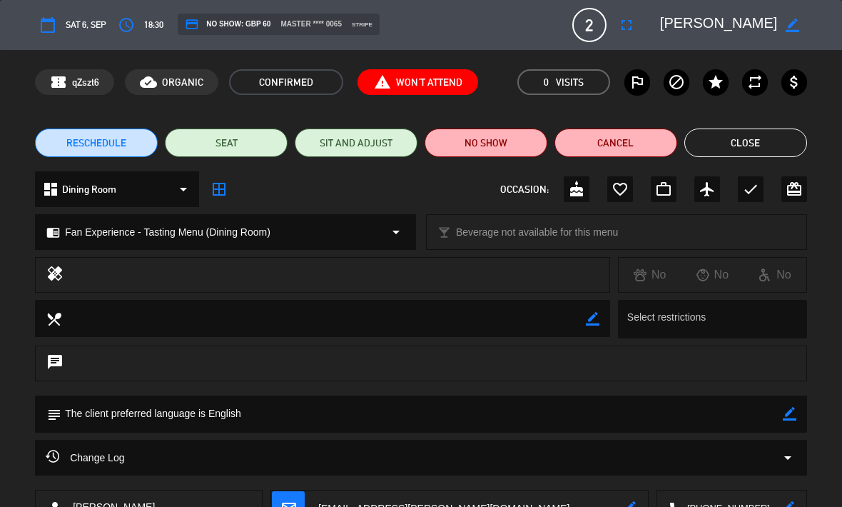
click at [742, 147] on button "Close" at bounding box center [746, 143] width 123 height 29
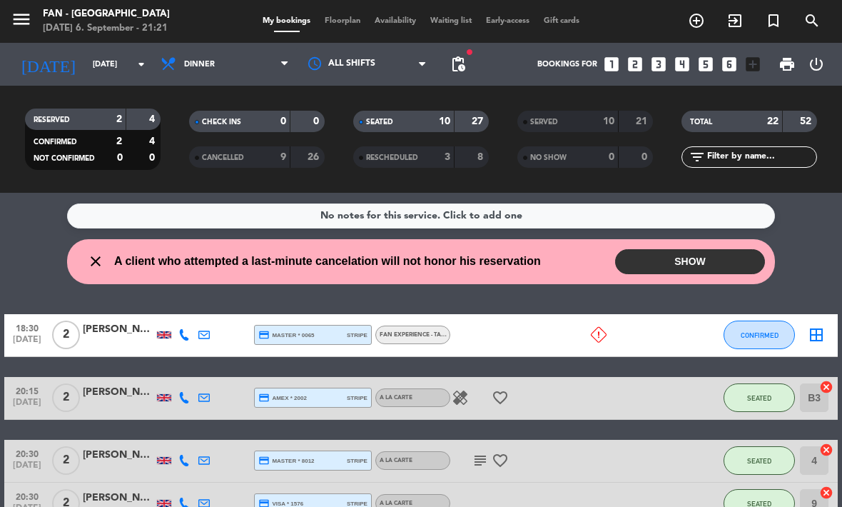
click at [111, 64] on input "[DATE]" at bounding box center [139, 65] width 106 height 24
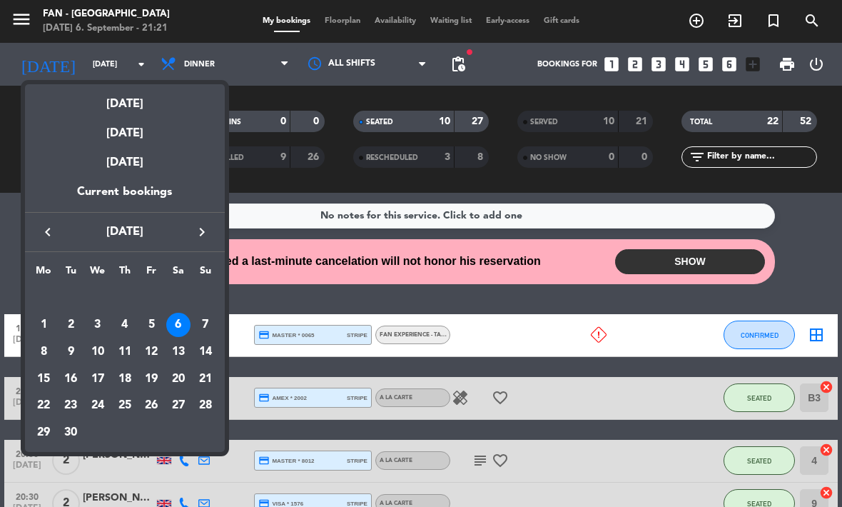
click at [323, 174] on div at bounding box center [421, 253] width 842 height 507
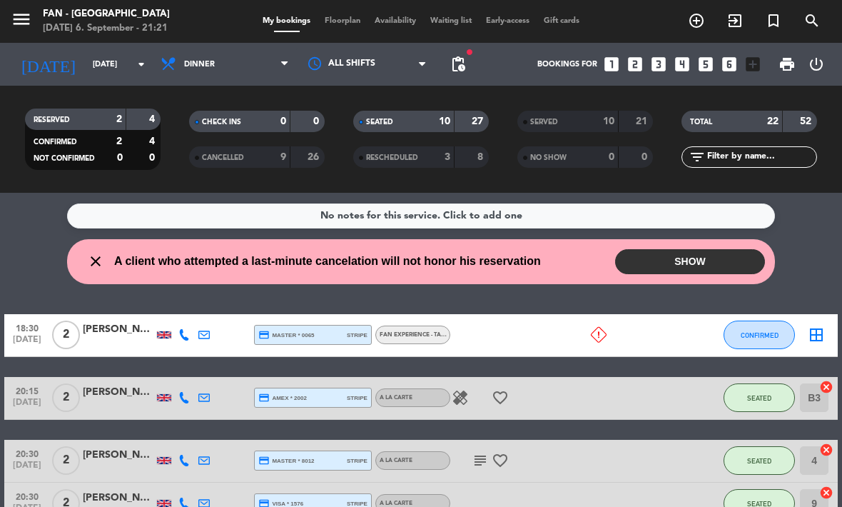
click at [100, 248] on div "close A client who attempted a last-minute cancelation will not honor his reser…" at bounding box center [421, 261] width 708 height 45
click at [344, 22] on span "Floorplan" at bounding box center [343, 21] width 50 height 8
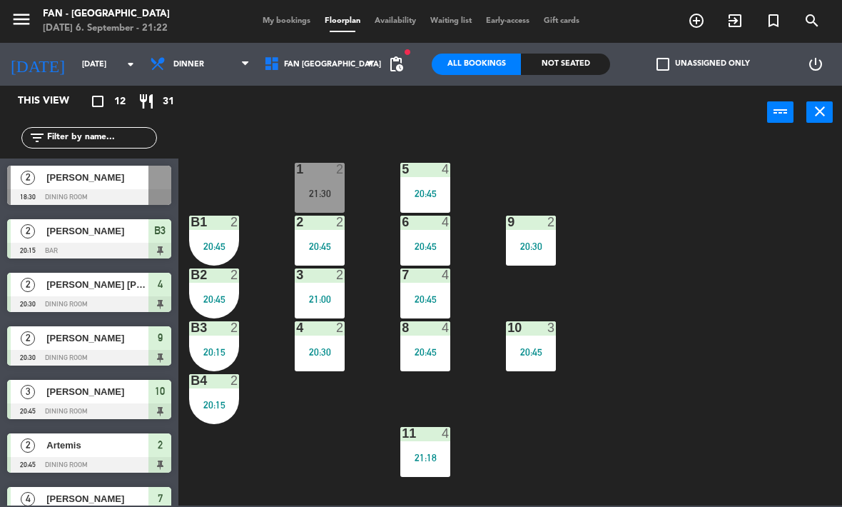
click at [433, 432] on div at bounding box center [426, 433] width 24 height 13
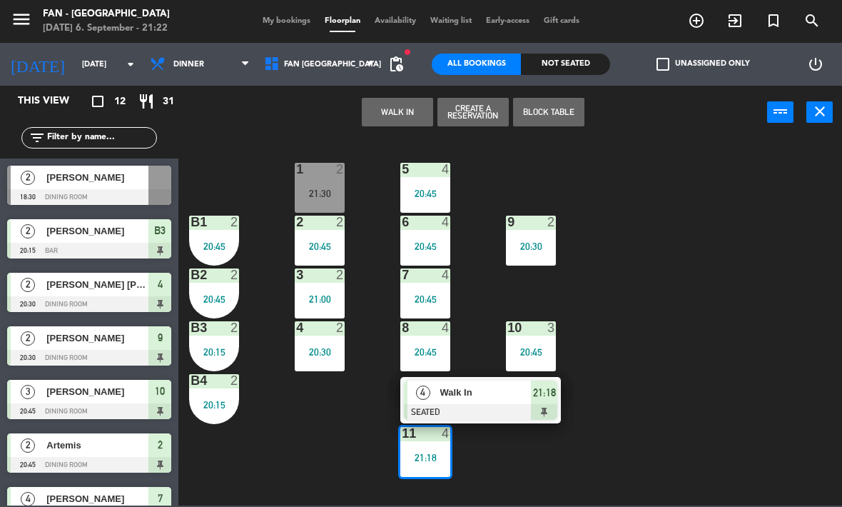
click at [493, 397] on span "Walk In" at bounding box center [485, 392] width 91 height 15
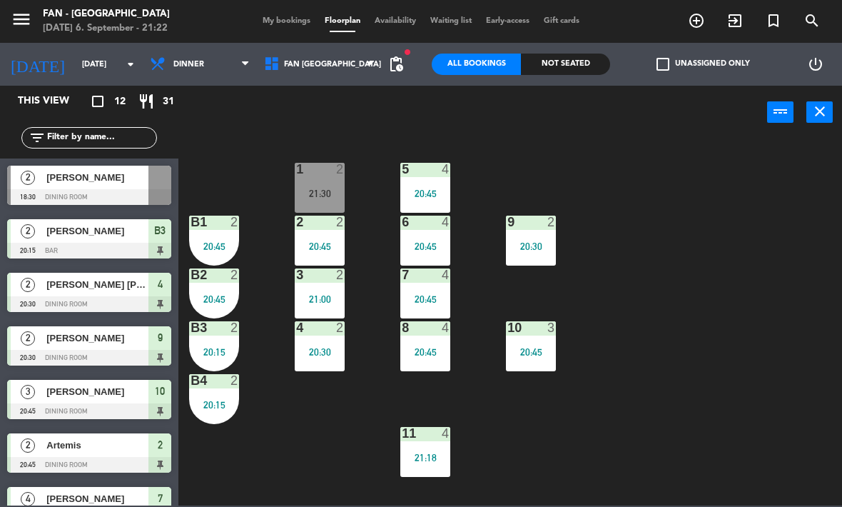
scroll to position [124, 0]
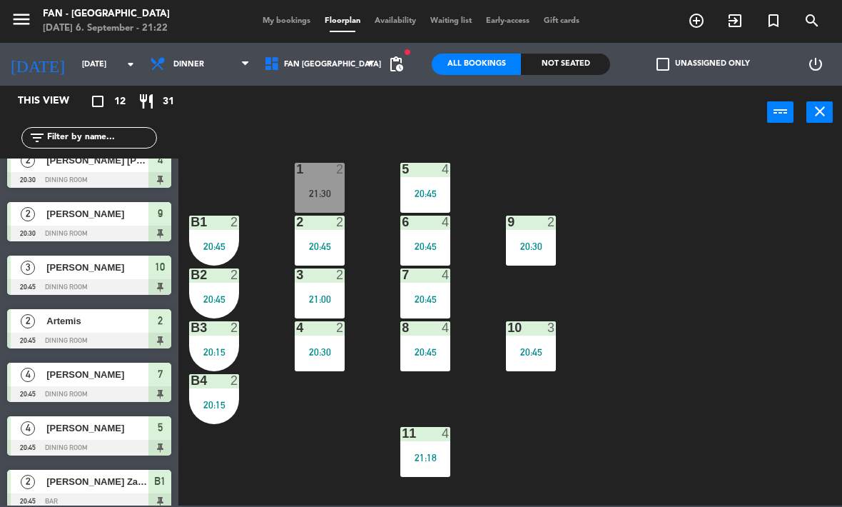
click at [317, 347] on div "20:30" at bounding box center [320, 352] width 50 height 10
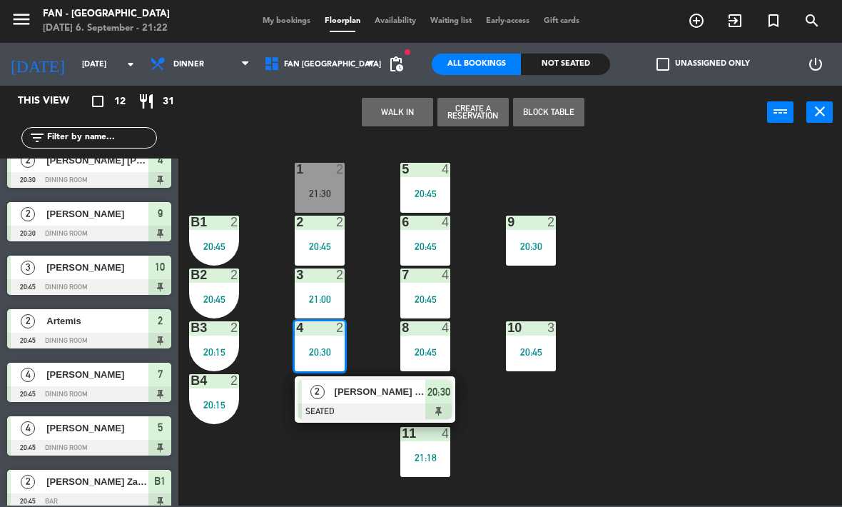
click at [362, 403] on div "[PERSON_NAME] [PERSON_NAME]" at bounding box center [379, 392] width 93 height 24
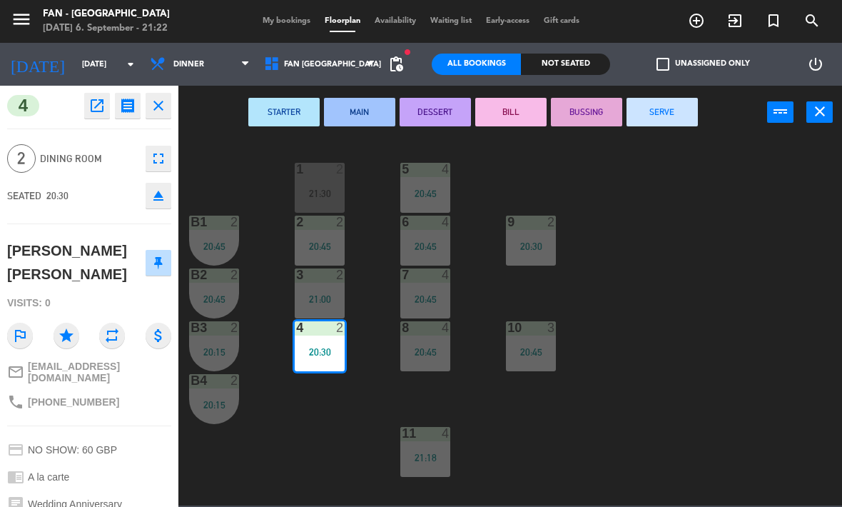
click at [667, 115] on button "SERVE" at bounding box center [662, 112] width 71 height 29
